Goal: Communication & Community: Answer question/provide support

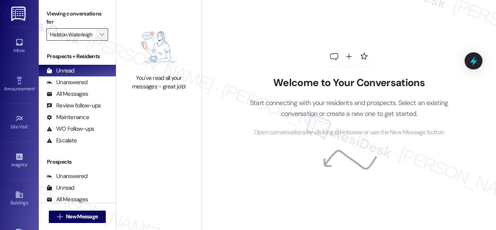
click at [98, 38] on span "" at bounding box center [101, 34] width 7 height 12
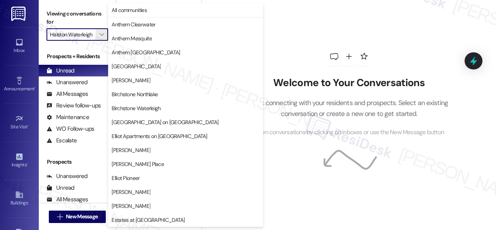
scroll to position [266, 0]
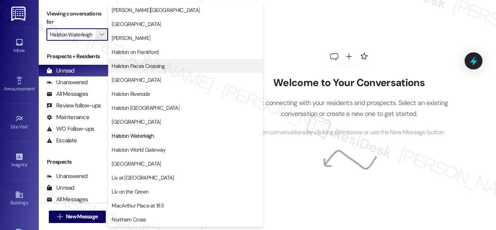
click at [122, 62] on span "Halston Paces Crossing" at bounding box center [138, 66] width 53 height 8
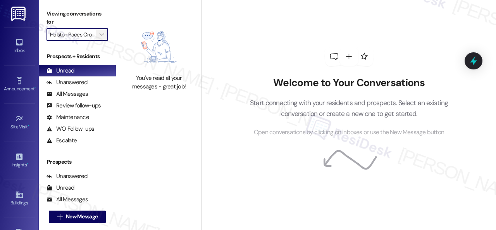
click at [101, 38] on span "" at bounding box center [101, 34] width 7 height 12
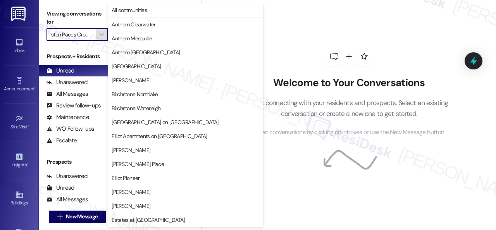
scroll to position [266, 0]
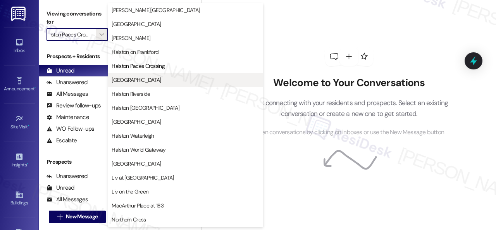
click at [131, 80] on span "[GEOGRAPHIC_DATA]" at bounding box center [136, 80] width 49 height 8
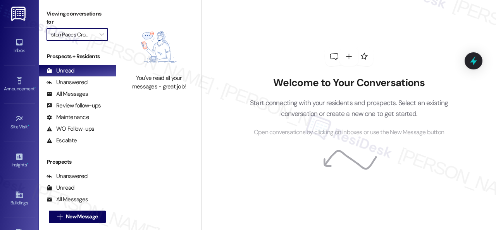
type input "[GEOGRAPHIC_DATA]"
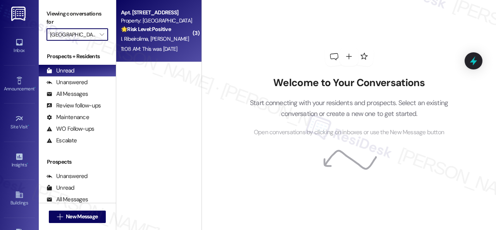
click at [173, 29] on div "🌟 Risk Level: Positive The resident is expressing gratitude for a previously ad…" at bounding box center [157, 29] width 72 height 8
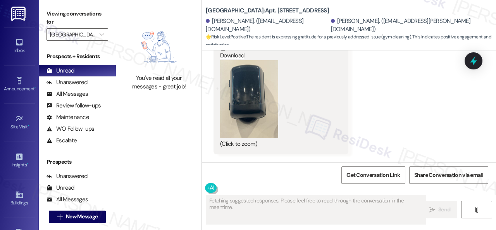
scroll to position [11507, 0]
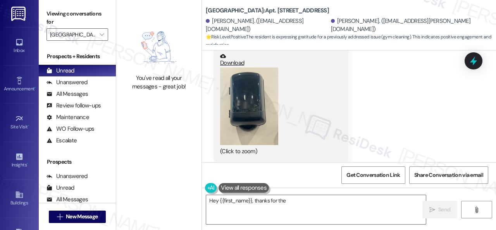
click at [253, 136] on button "Zoom image" at bounding box center [249, 106] width 58 height 78
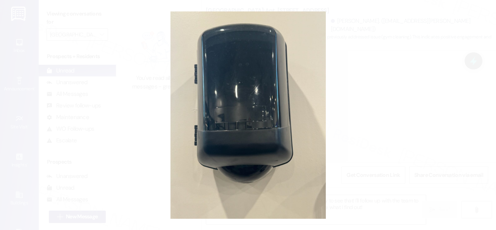
click at [301, 120] on button "Unzoom image" at bounding box center [248, 115] width 496 height 230
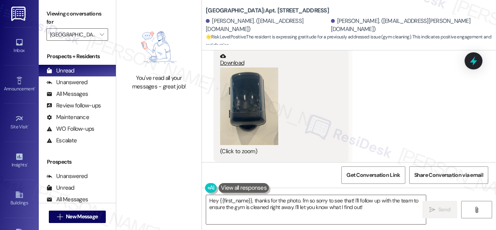
click at [250, 130] on button "Zoom image" at bounding box center [249, 106] width 58 height 78
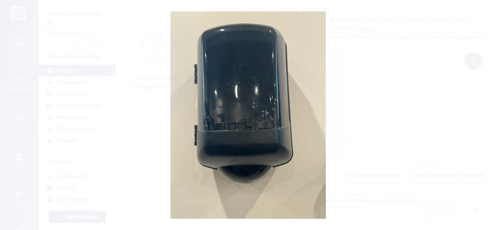
click at [283, 126] on button "Unzoom image" at bounding box center [248, 115] width 496 height 230
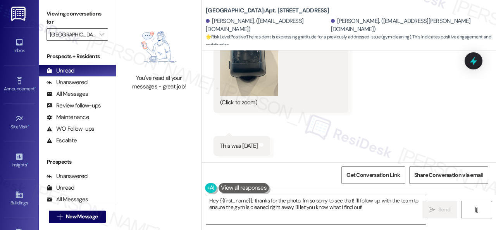
scroll to position [2, 0]
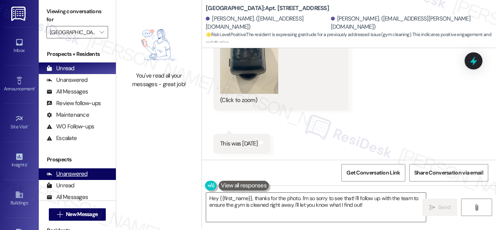
drag, startPoint x: 371, startPoint y: 207, endPoint x: 76, endPoint y: 169, distance: 297.1
click at [79, 169] on div "Viewing conversations for [GEOGRAPHIC_DATA] Central  Prospects + Residents Unr…" at bounding box center [267, 113] width 457 height 230
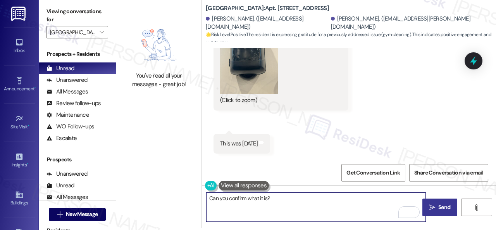
type textarea "Can you confirm what it is?"
click at [430, 202] on button " Send" at bounding box center [439, 206] width 35 height 17
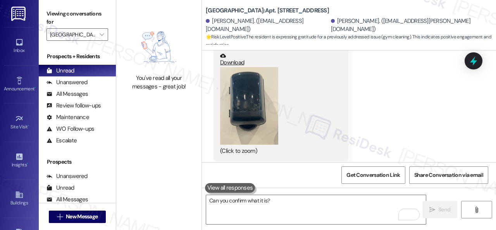
scroll to position [11506, 0]
click at [259, 125] on button "Zoom image" at bounding box center [249, 107] width 58 height 78
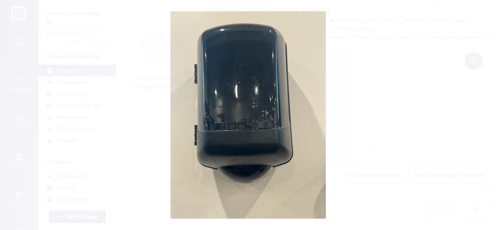
click at [293, 125] on button "Unzoom image" at bounding box center [248, 115] width 496 height 230
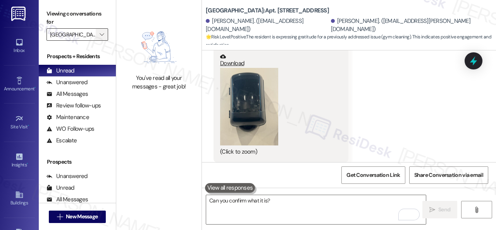
click at [102, 34] on icon "" at bounding box center [102, 34] width 4 height 6
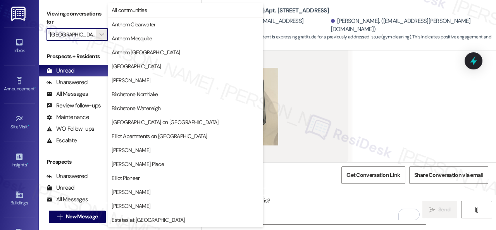
scroll to position [266, 0]
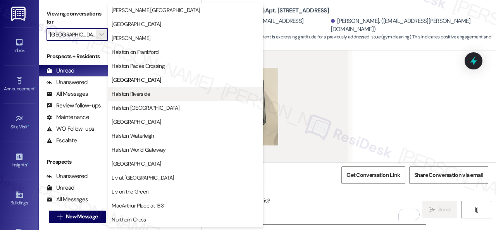
click at [124, 92] on span "Halston Riverside" at bounding box center [131, 94] width 38 height 8
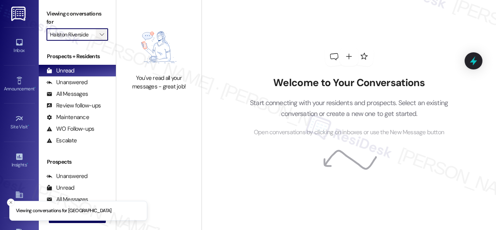
click at [106, 32] on button "" at bounding box center [102, 34] width 12 height 12
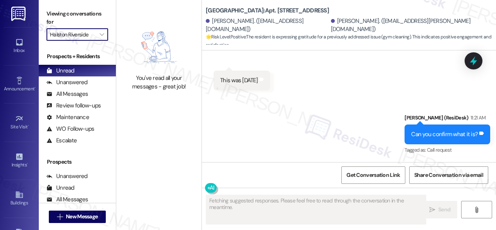
scroll to position [2, 0]
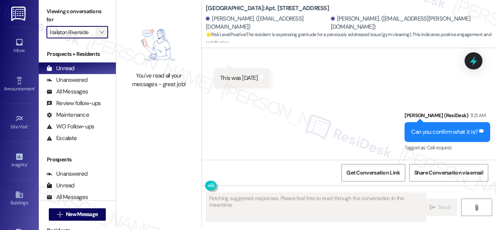
click at [105, 33] on span "" at bounding box center [101, 32] width 7 height 12
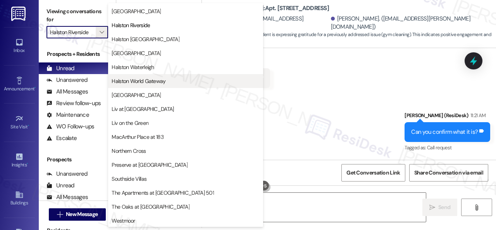
scroll to position [335, 0]
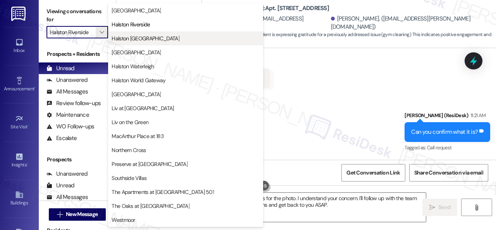
click at [145, 38] on span "Halston [GEOGRAPHIC_DATA]" at bounding box center [146, 38] width 68 height 8
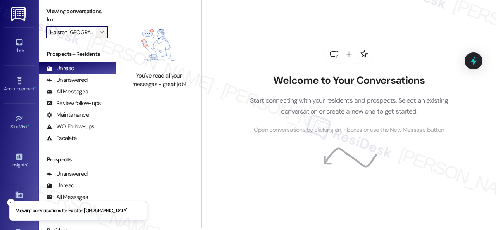
click at [103, 33] on icon "" at bounding box center [102, 32] width 4 height 6
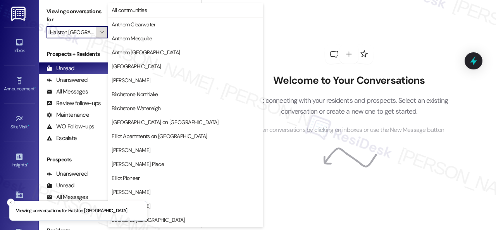
scroll to position [266, 0]
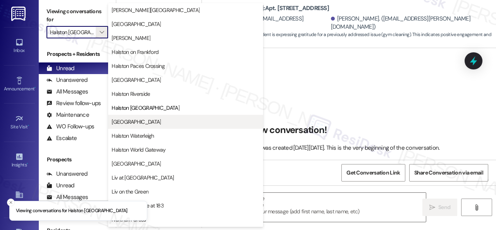
click at [129, 118] on span "[GEOGRAPHIC_DATA]" at bounding box center [136, 122] width 49 height 8
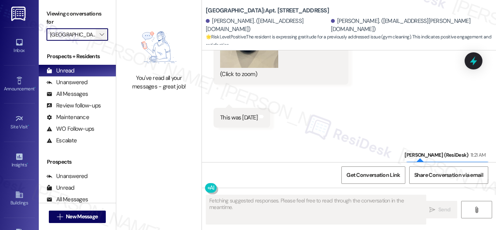
click at [104, 34] on span "" at bounding box center [101, 34] width 7 height 12
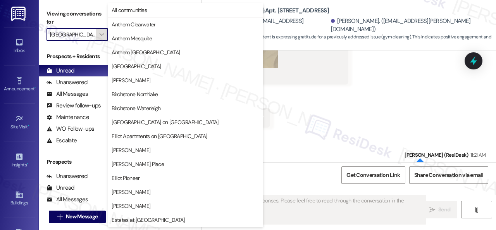
scroll to position [266, 0]
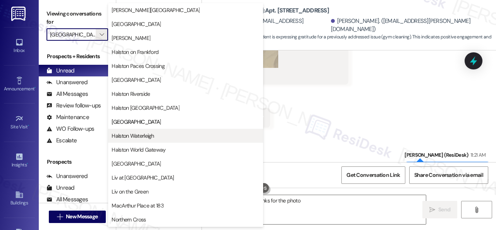
click at [134, 136] on span "Halston Waterleigh" at bounding box center [133, 136] width 42 height 8
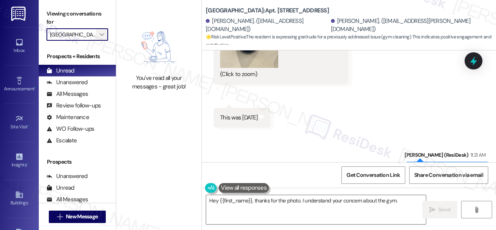
type input "Halston Waterleigh"
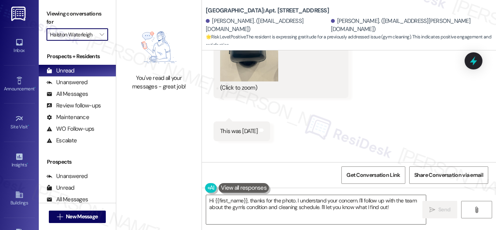
scroll to position [11548, 0]
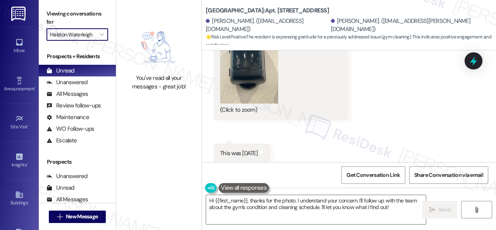
click at [229, 103] on button "Zoom image" at bounding box center [249, 65] width 58 height 78
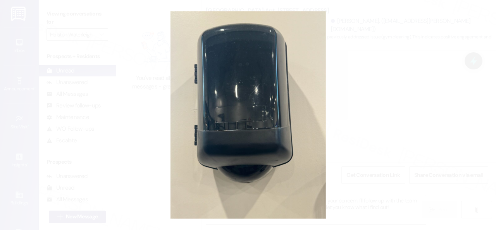
click at [286, 103] on button "Unzoom image" at bounding box center [248, 115] width 496 height 230
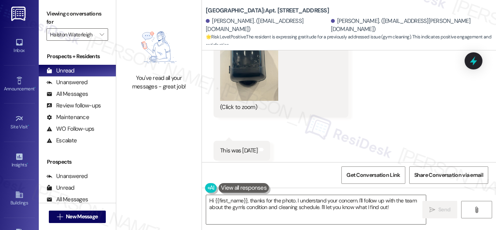
scroll to position [11510, 0]
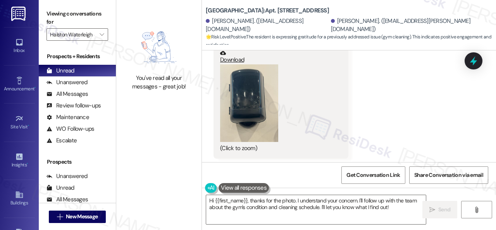
click at [260, 107] on button "Zoom image" at bounding box center [249, 103] width 58 height 78
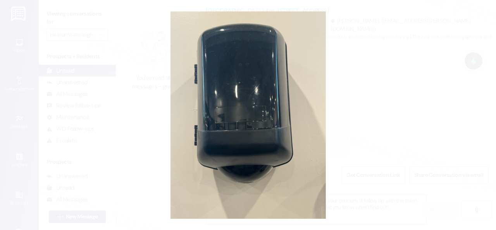
click at [297, 103] on button "Unzoom image" at bounding box center [248, 115] width 496 height 230
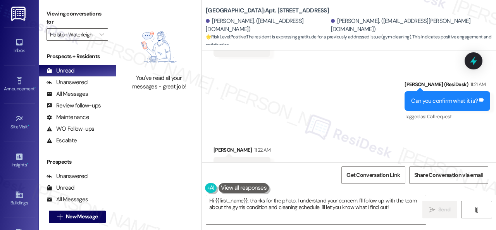
scroll to position [11704, 0]
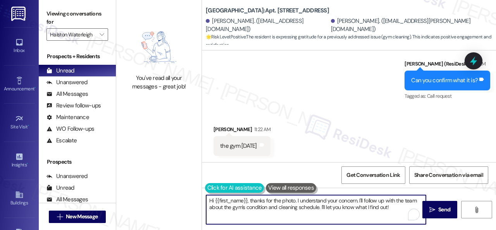
drag, startPoint x: 392, startPoint y: 207, endPoint x: 207, endPoint y: 191, distance: 186.0
click at [207, 195] on div "Hi {{first_name}}, thanks for the photo. I understand your concern. I'll follow…" at bounding box center [312, 210] width 221 height 30
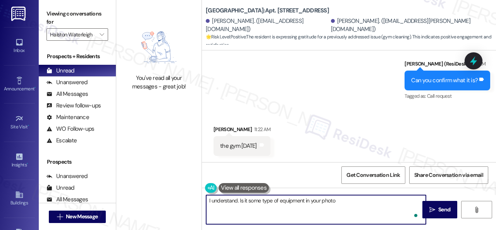
type textarea "I understand. Is it some type of equipment in your photo?"
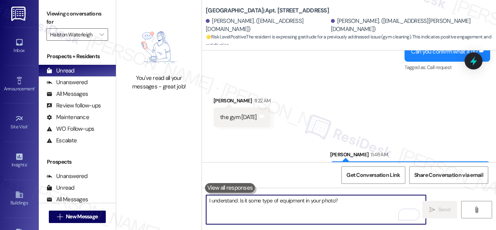
scroll to position [11703, 0]
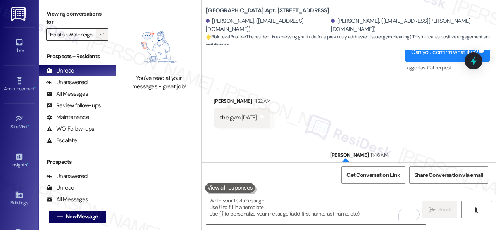
click at [102, 34] on icon "" at bounding box center [102, 34] width 4 height 6
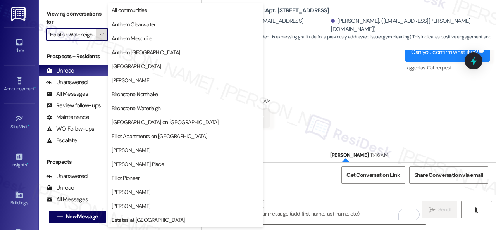
scroll to position [266, 0]
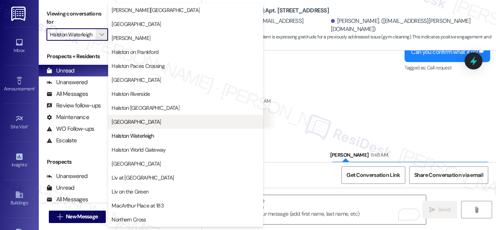
click at [130, 118] on span "[GEOGRAPHIC_DATA]" at bounding box center [136, 122] width 49 height 8
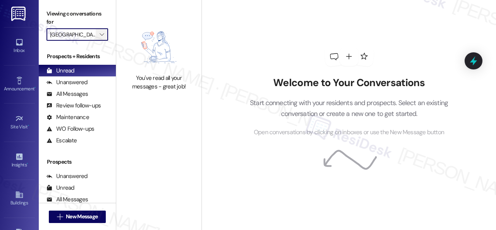
click at [101, 34] on icon "" at bounding box center [102, 34] width 4 height 6
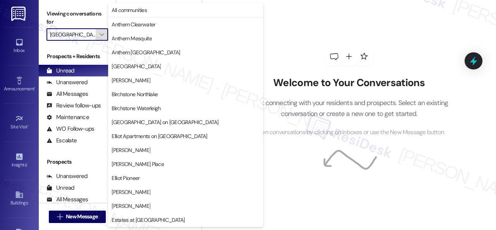
scroll to position [266, 0]
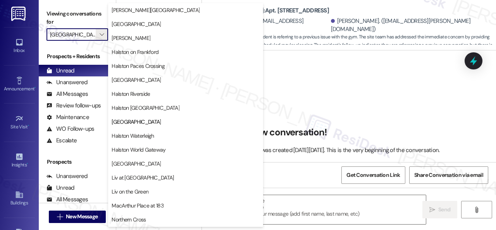
click at [133, 110] on span "Halston [GEOGRAPHIC_DATA]" at bounding box center [146, 108] width 68 height 8
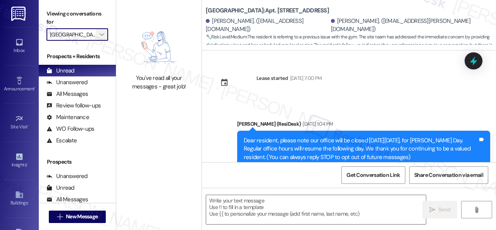
click at [103, 34] on icon "" at bounding box center [102, 34] width 4 height 6
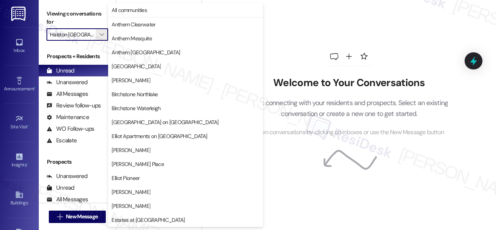
scroll to position [271, 0]
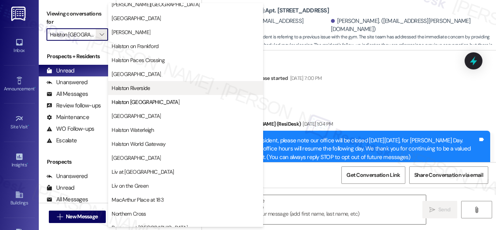
click at [142, 88] on span "Halston Riverside" at bounding box center [131, 88] width 38 height 8
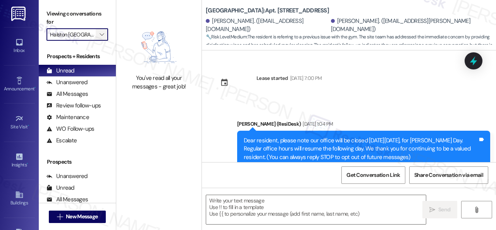
click at [106, 32] on button "" at bounding box center [102, 34] width 12 height 12
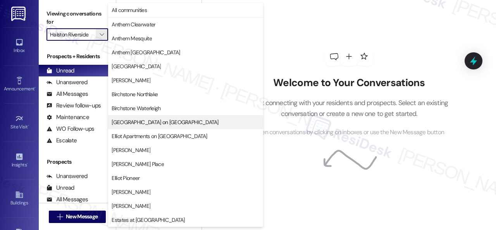
scroll to position [116, 0]
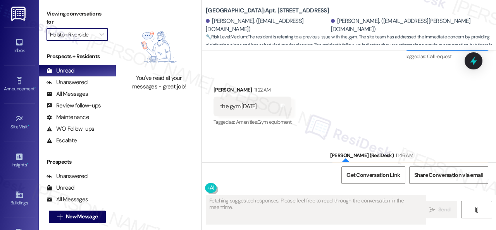
click at [134, 190] on div "You've read all your messages - great job!" at bounding box center [158, 115] width 85 height 230
click at [102, 32] on icon "" at bounding box center [102, 34] width 4 height 6
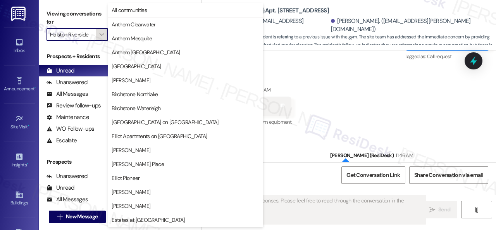
scroll to position [266, 0]
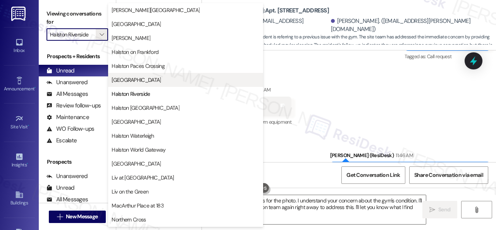
click at [129, 79] on span "[GEOGRAPHIC_DATA]" at bounding box center [136, 80] width 49 height 8
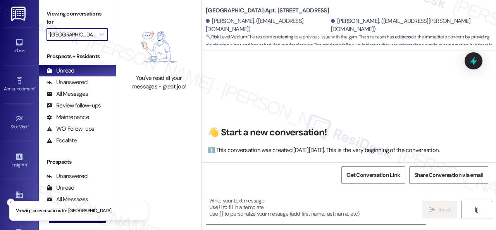
drag, startPoint x: 103, startPoint y: 33, endPoint x: 128, endPoint y: 64, distance: 39.8
click at [104, 35] on icon "" at bounding box center [102, 34] width 4 height 6
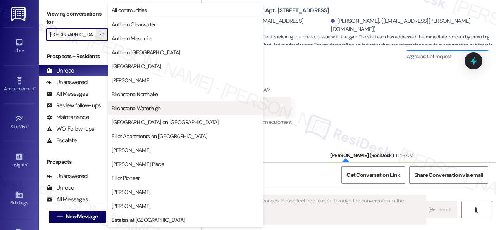
scroll to position [155, 0]
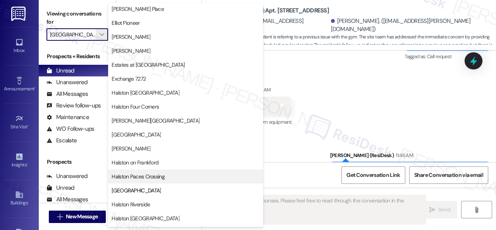
click at [144, 172] on span "Halston Paces Crossing" at bounding box center [138, 176] width 53 height 8
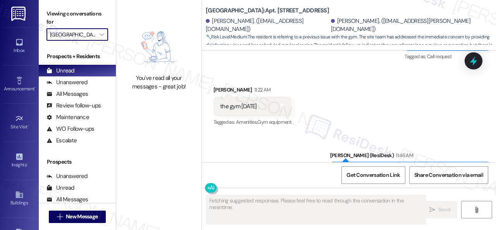
type input "Halston Paces Crossing"
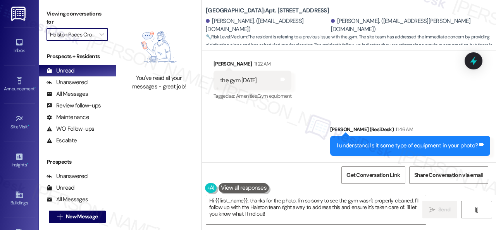
scroll to position [11769, 0]
click at [378, 81] on div "Received via SMS Iasmincaroline Ribeirolima 11:22 AM the gym [DATE] Tags and no…" at bounding box center [349, 75] width 294 height 66
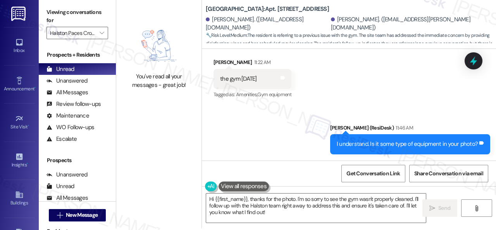
scroll to position [2, 0]
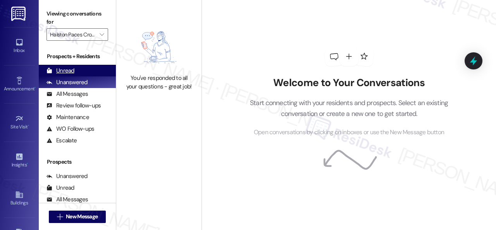
click at [69, 72] on div "Unread" at bounding box center [61, 71] width 28 height 8
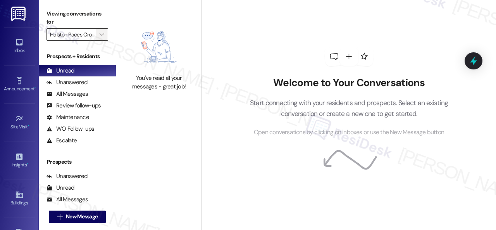
click at [104, 30] on span "" at bounding box center [101, 34] width 7 height 12
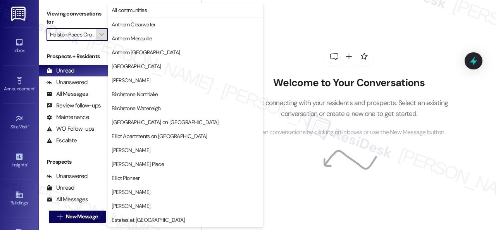
click at [104, 30] on span "" at bounding box center [101, 34] width 7 height 12
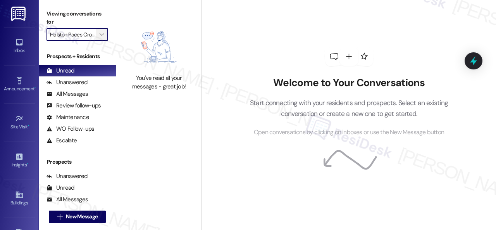
click at [107, 34] on button "" at bounding box center [102, 34] width 12 height 12
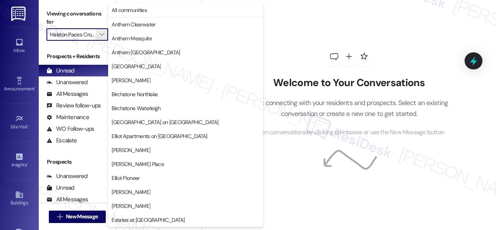
scroll to position [266, 0]
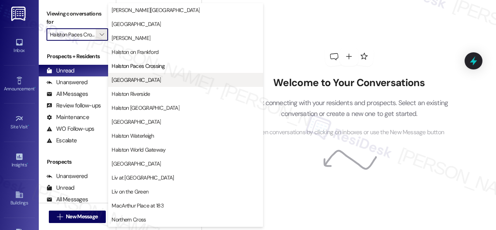
click at [138, 80] on span "[GEOGRAPHIC_DATA]" at bounding box center [136, 80] width 49 height 8
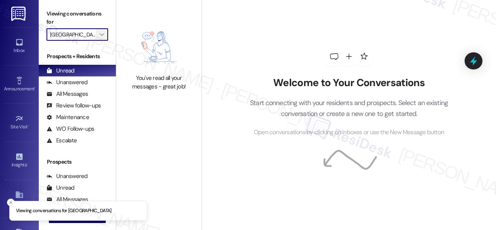
click at [103, 34] on icon "" at bounding box center [102, 34] width 4 height 6
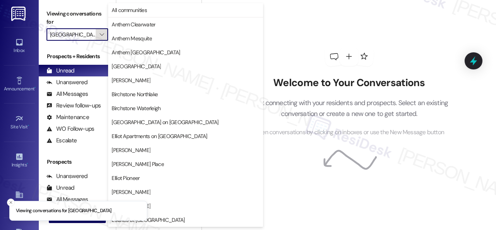
scroll to position [266, 0]
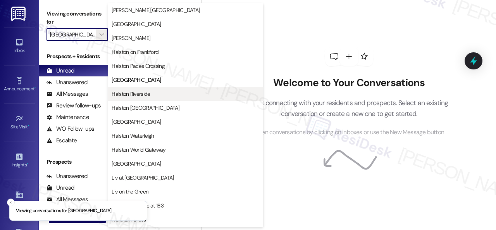
click at [137, 90] on span "Halston Riverside" at bounding box center [131, 94] width 38 height 8
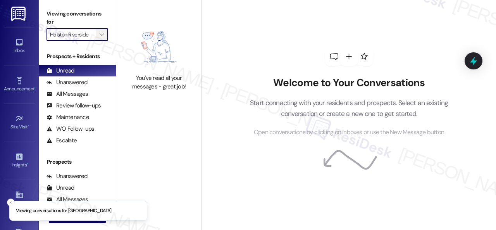
click at [102, 31] on icon "" at bounding box center [102, 34] width 4 height 6
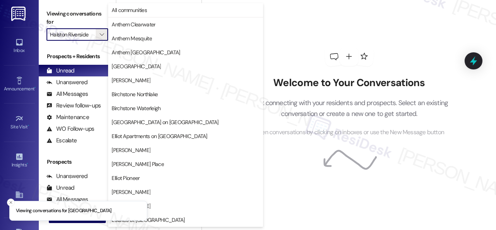
scroll to position [266, 0]
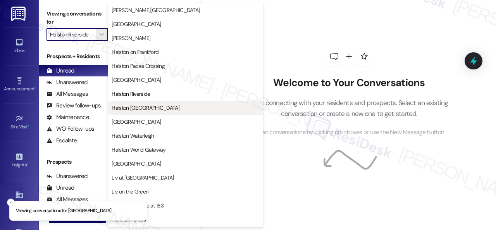
click at [134, 107] on span "Halston [GEOGRAPHIC_DATA]" at bounding box center [146, 108] width 68 height 8
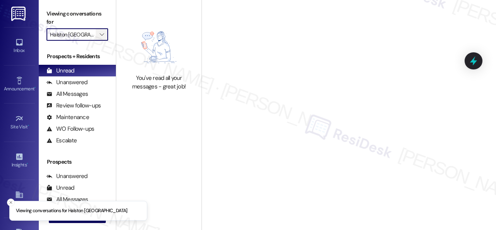
click at [103, 33] on icon "" at bounding box center [102, 34] width 4 height 6
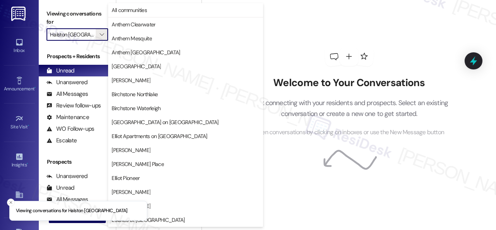
scroll to position [266, 0]
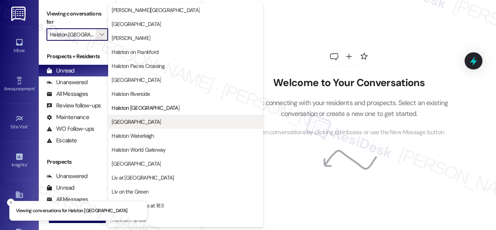
click at [135, 116] on button "[GEOGRAPHIC_DATA]" at bounding box center [185, 122] width 155 height 14
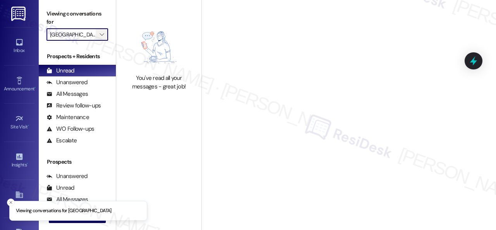
click at [106, 33] on button "" at bounding box center [102, 34] width 12 height 12
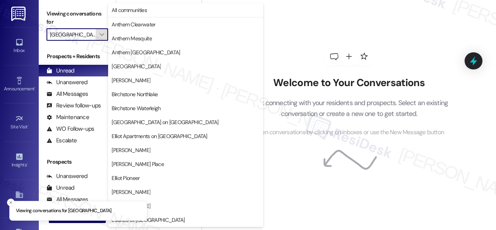
scroll to position [266, 0]
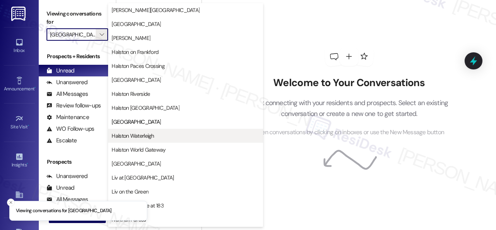
click at [132, 131] on button "Halston Waterleigh" at bounding box center [185, 136] width 155 height 14
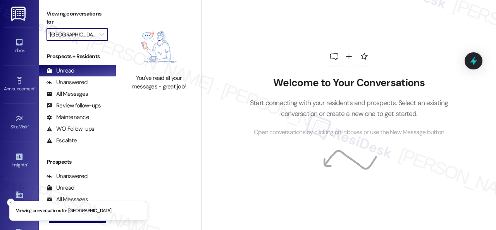
type input "Halston Waterleigh"
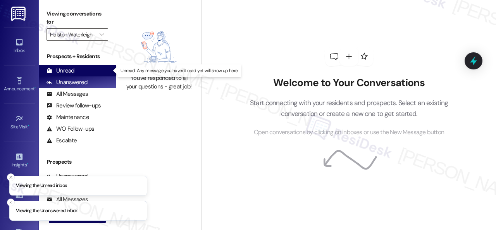
click at [65, 72] on div "Unread" at bounding box center [61, 71] width 28 height 8
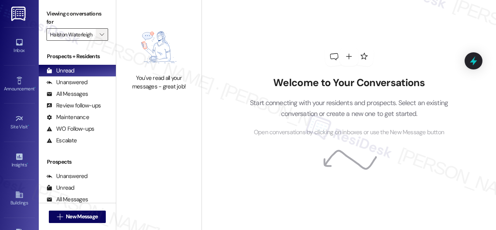
click at [100, 36] on icon "" at bounding box center [102, 34] width 4 height 6
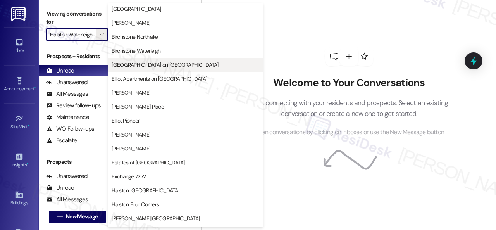
scroll to position [233, 0]
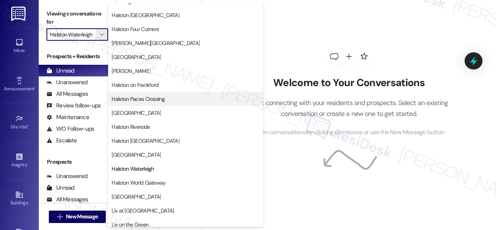
click at [133, 97] on span "Halston Paces Crossing" at bounding box center [138, 99] width 53 height 8
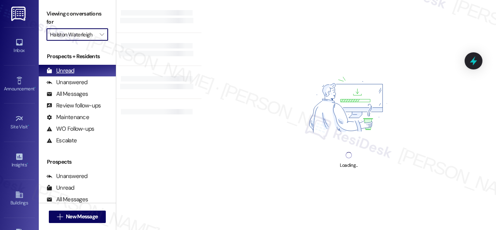
type input "Halston Paces Crossing"
